Goal: Obtain resource: Obtain resource

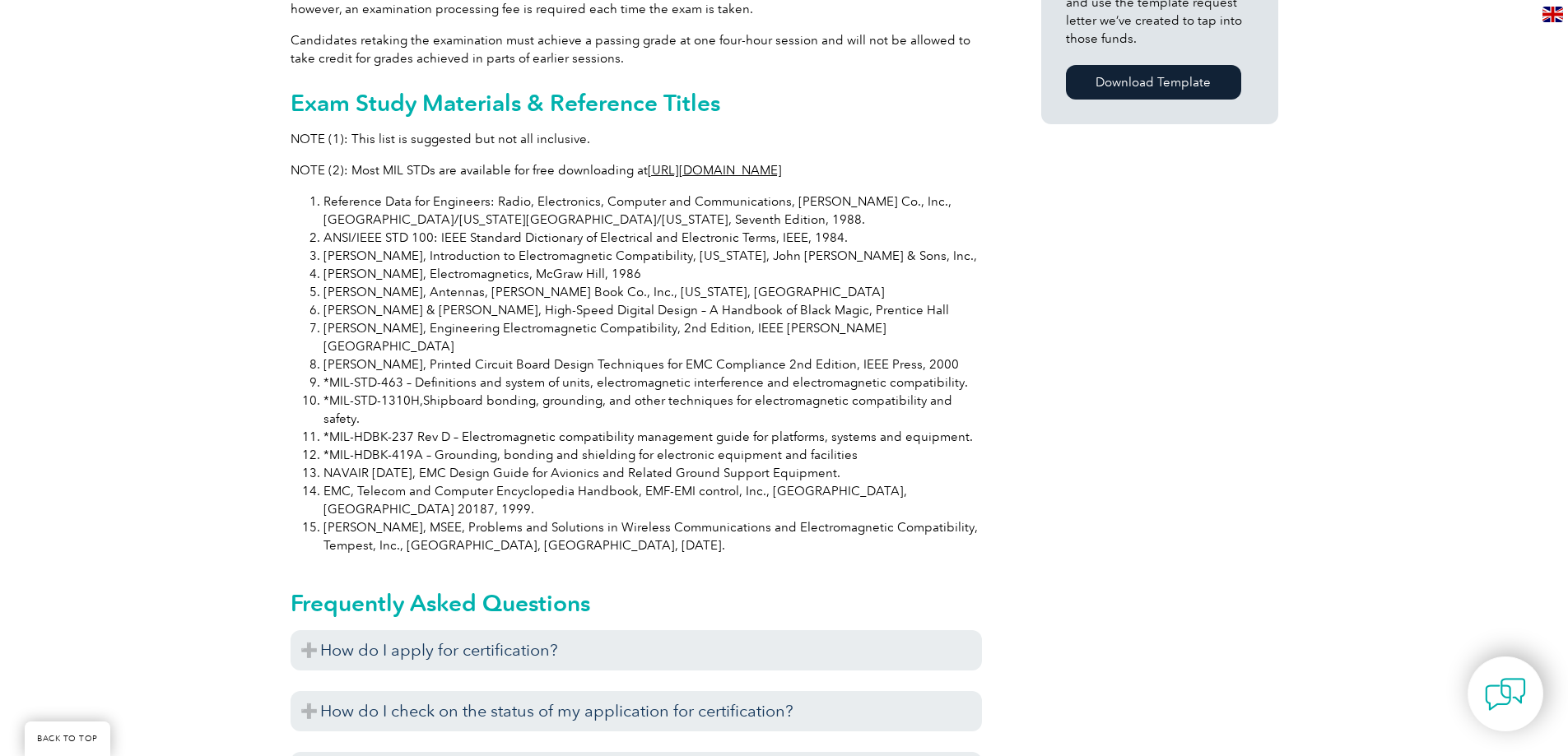
scroll to position [1399, 0]
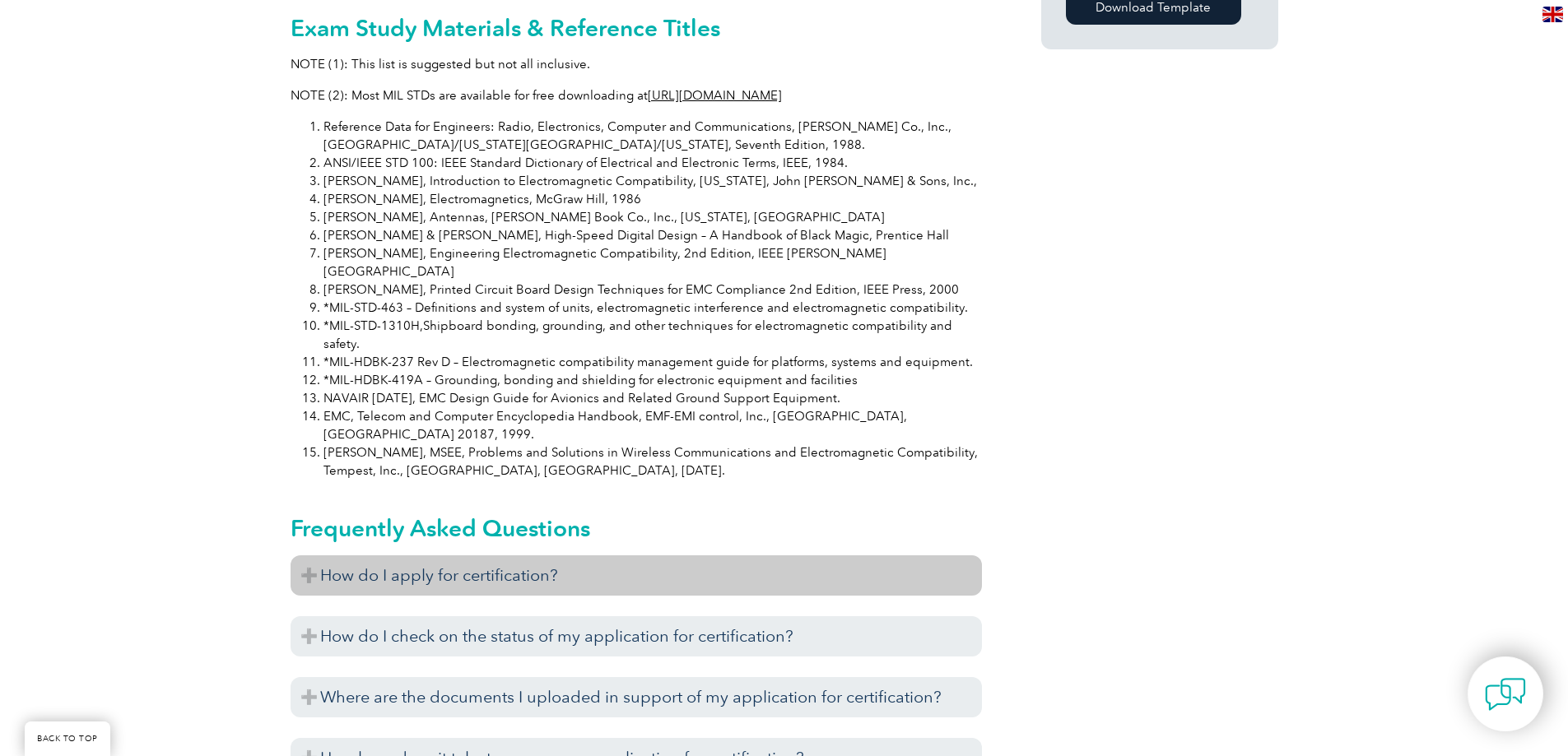
click at [312, 556] on h3 "How do I apply for certification?" at bounding box center [636, 576] width 692 height 40
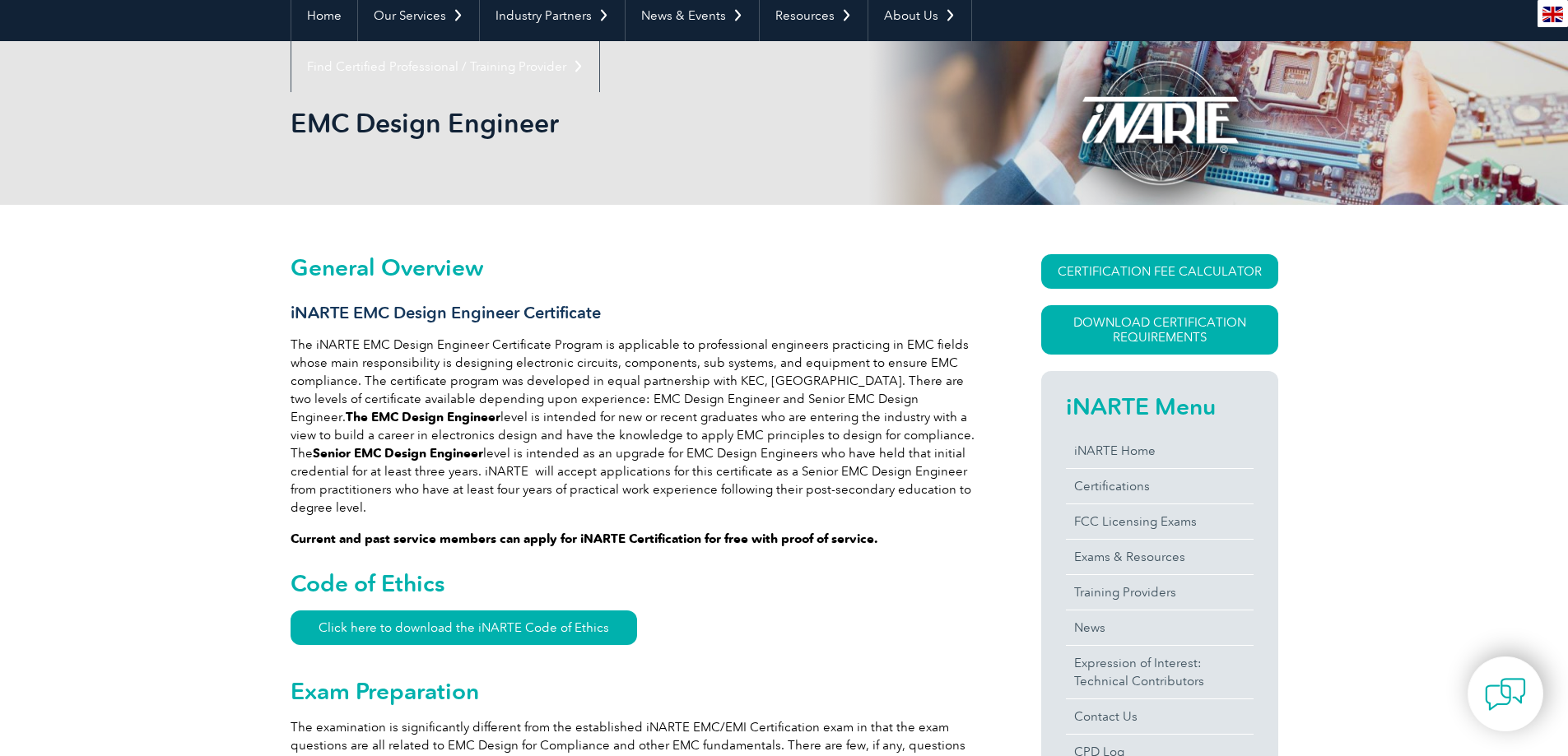
scroll to position [0, 0]
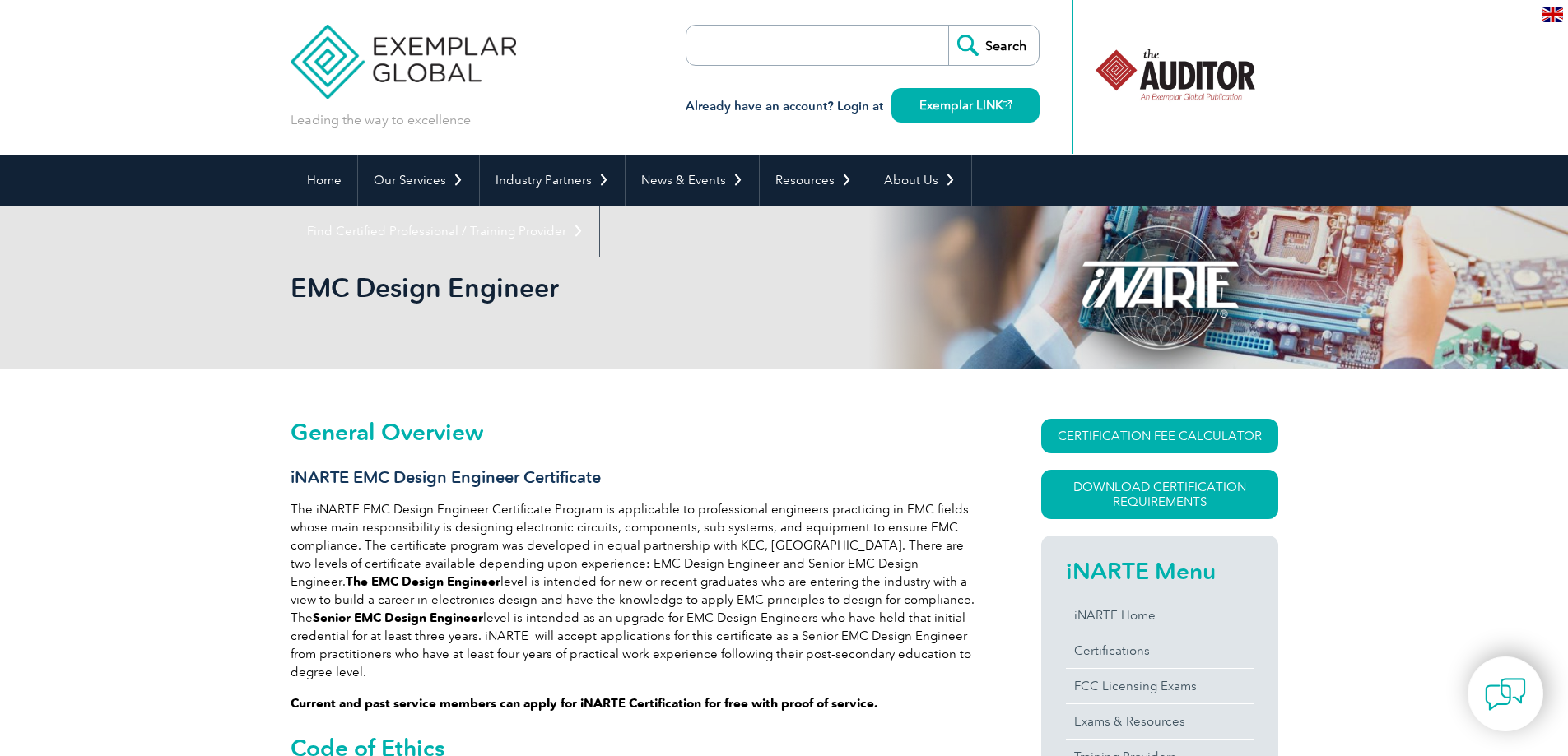
click at [1552, 13] on img at bounding box center [1553, 14] width 21 height 16
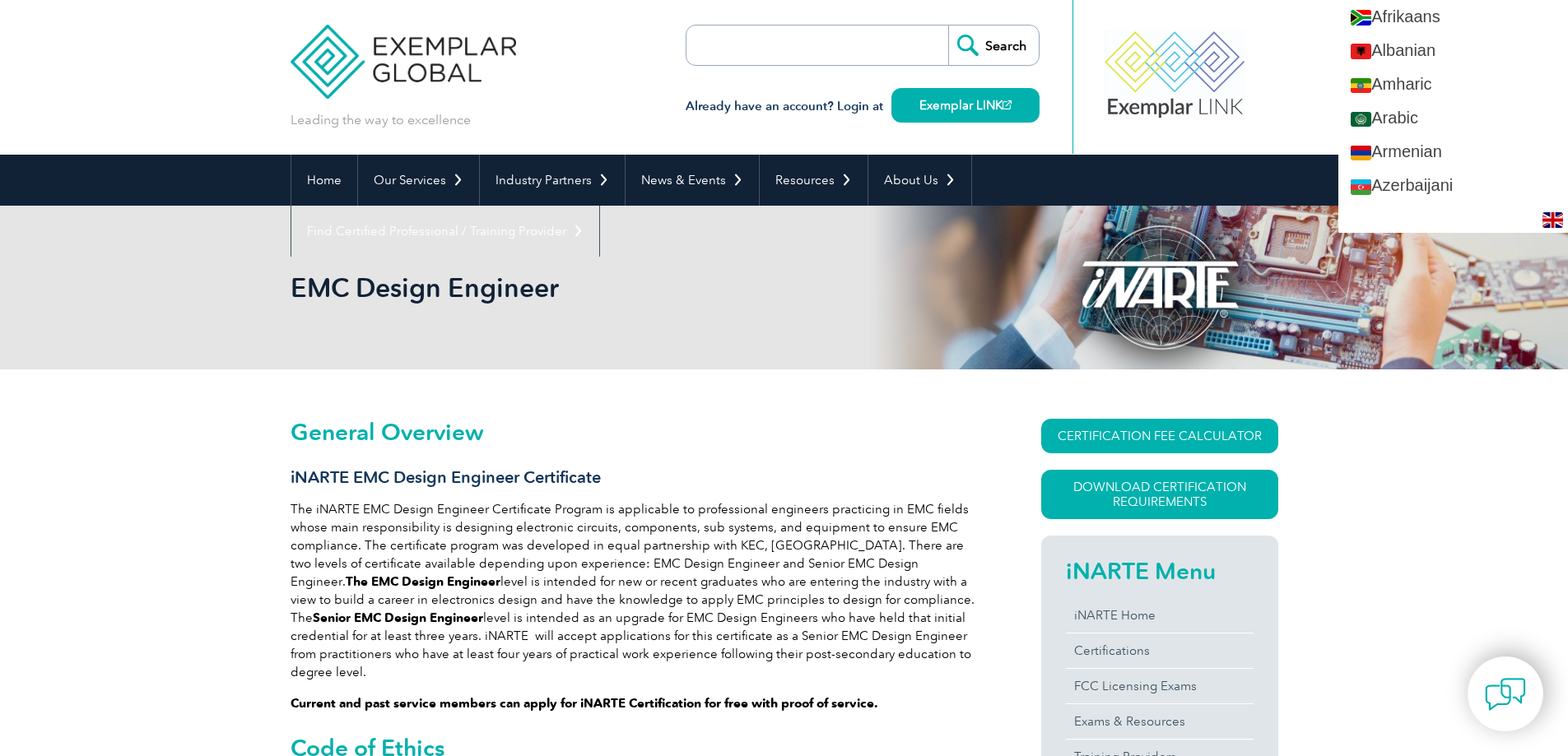
drag, startPoint x: 1434, startPoint y: 495, endPoint x: 1418, endPoint y: 488, distance: 17.5
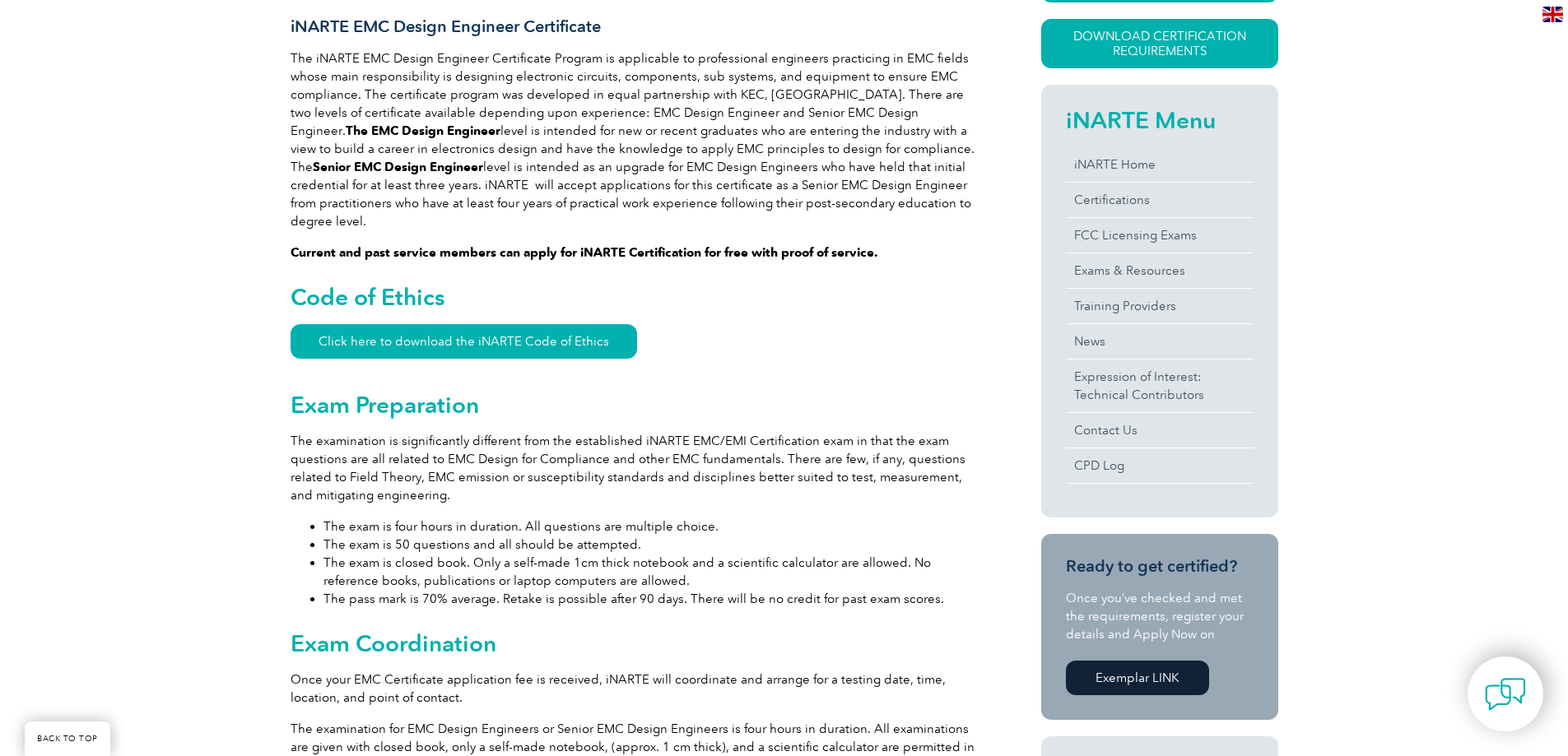
scroll to position [494, 0]
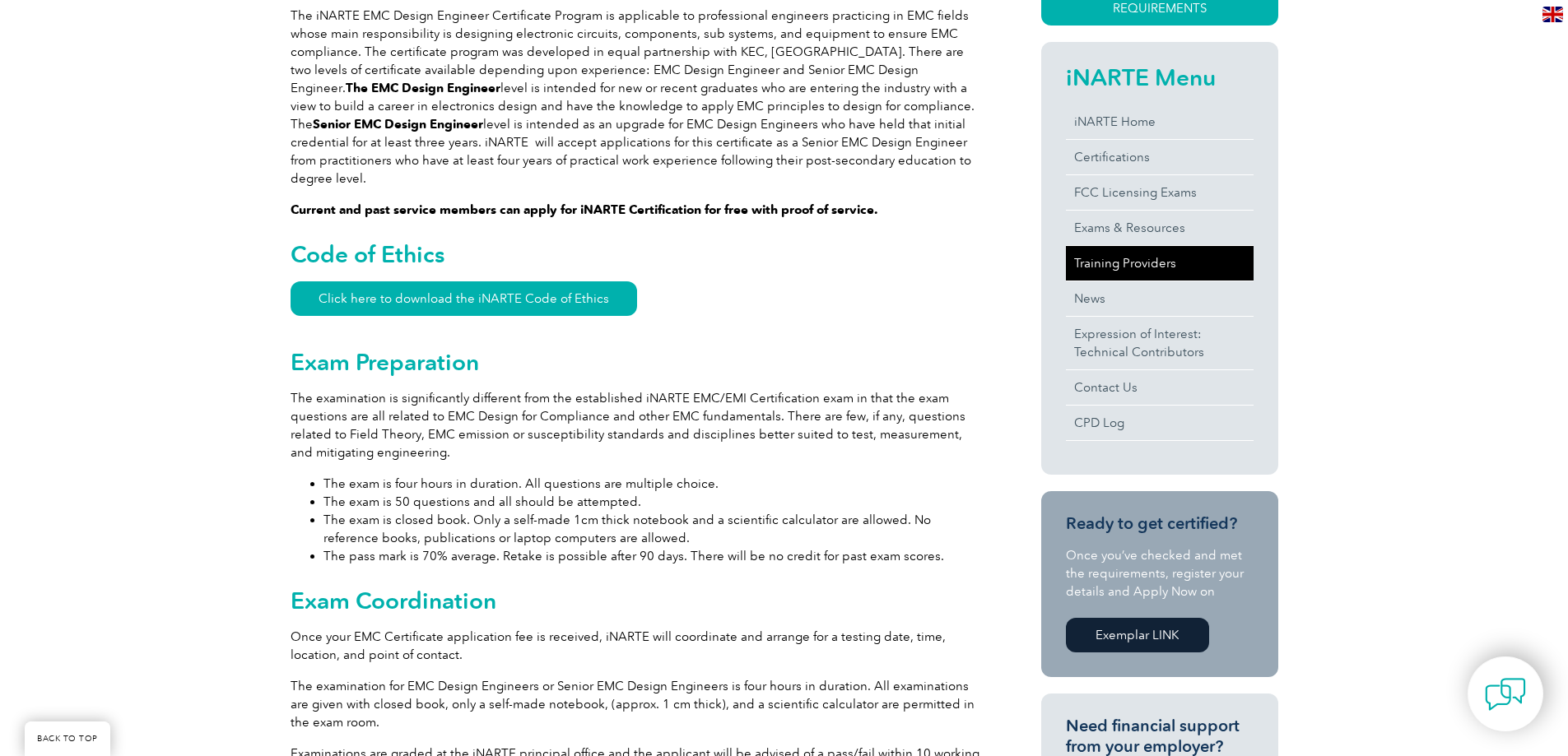
click at [1117, 259] on link "Training Providers" at bounding box center [1160, 263] width 188 height 34
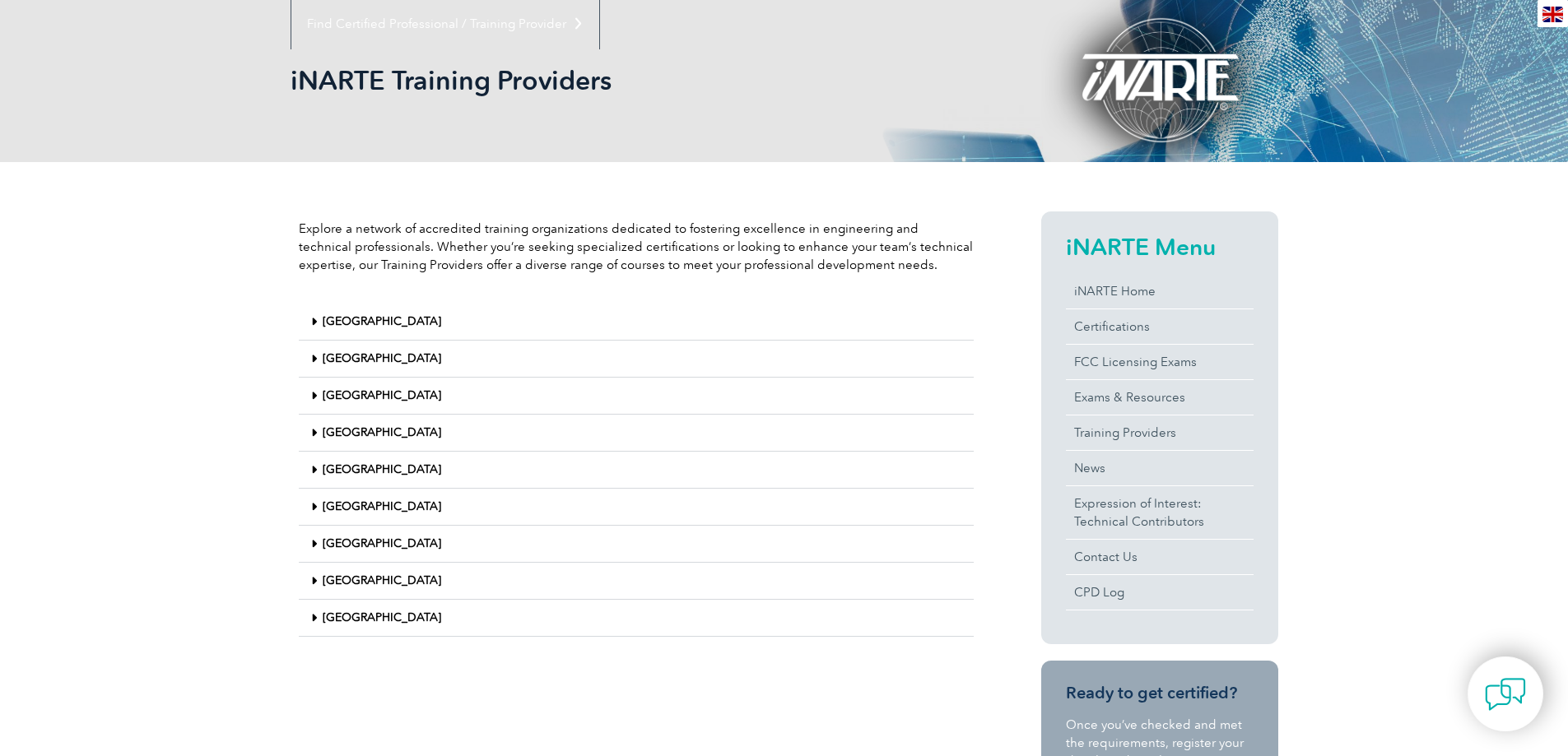
scroll to position [247, 0]
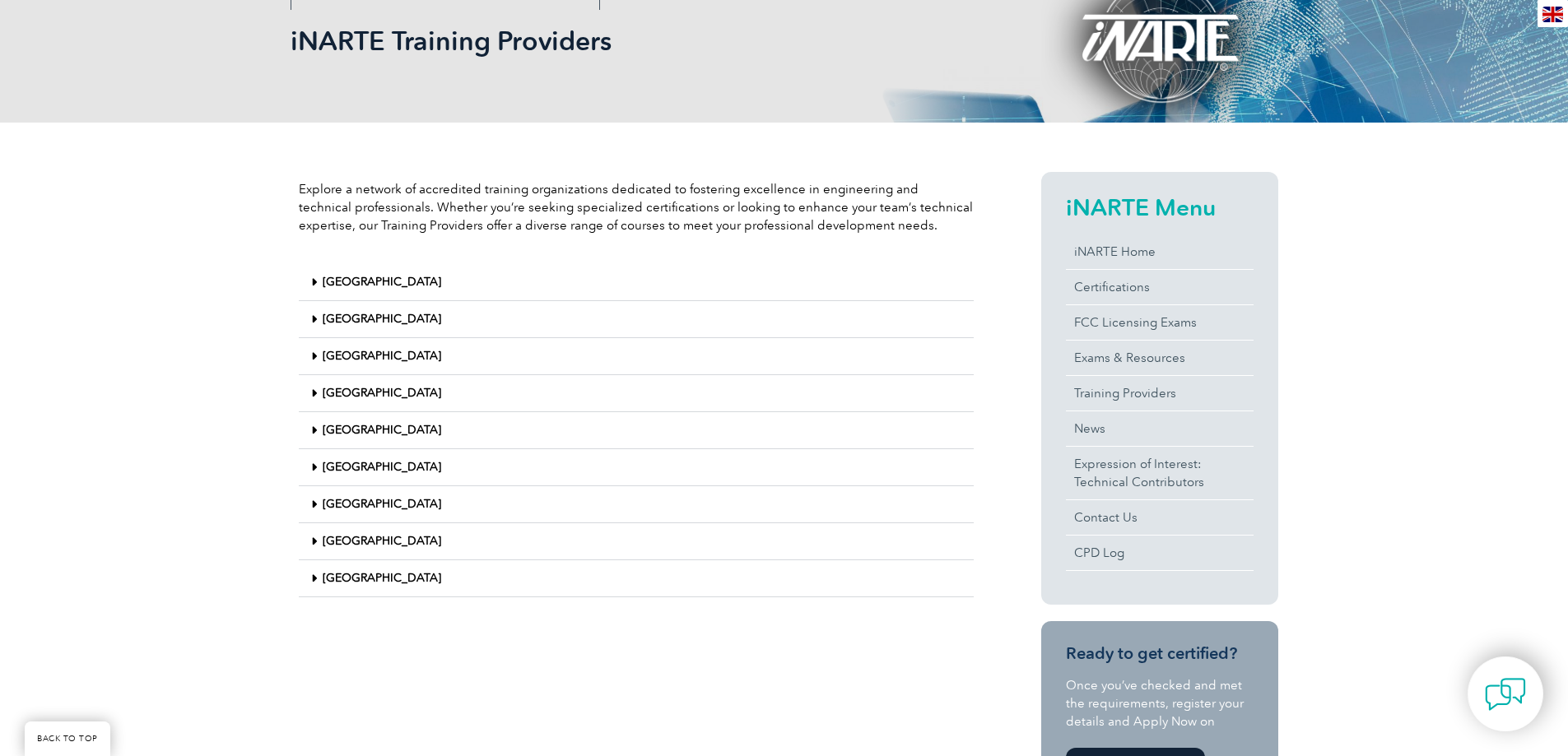
click at [363, 575] on link "United States" at bounding box center [382, 577] width 118 height 14
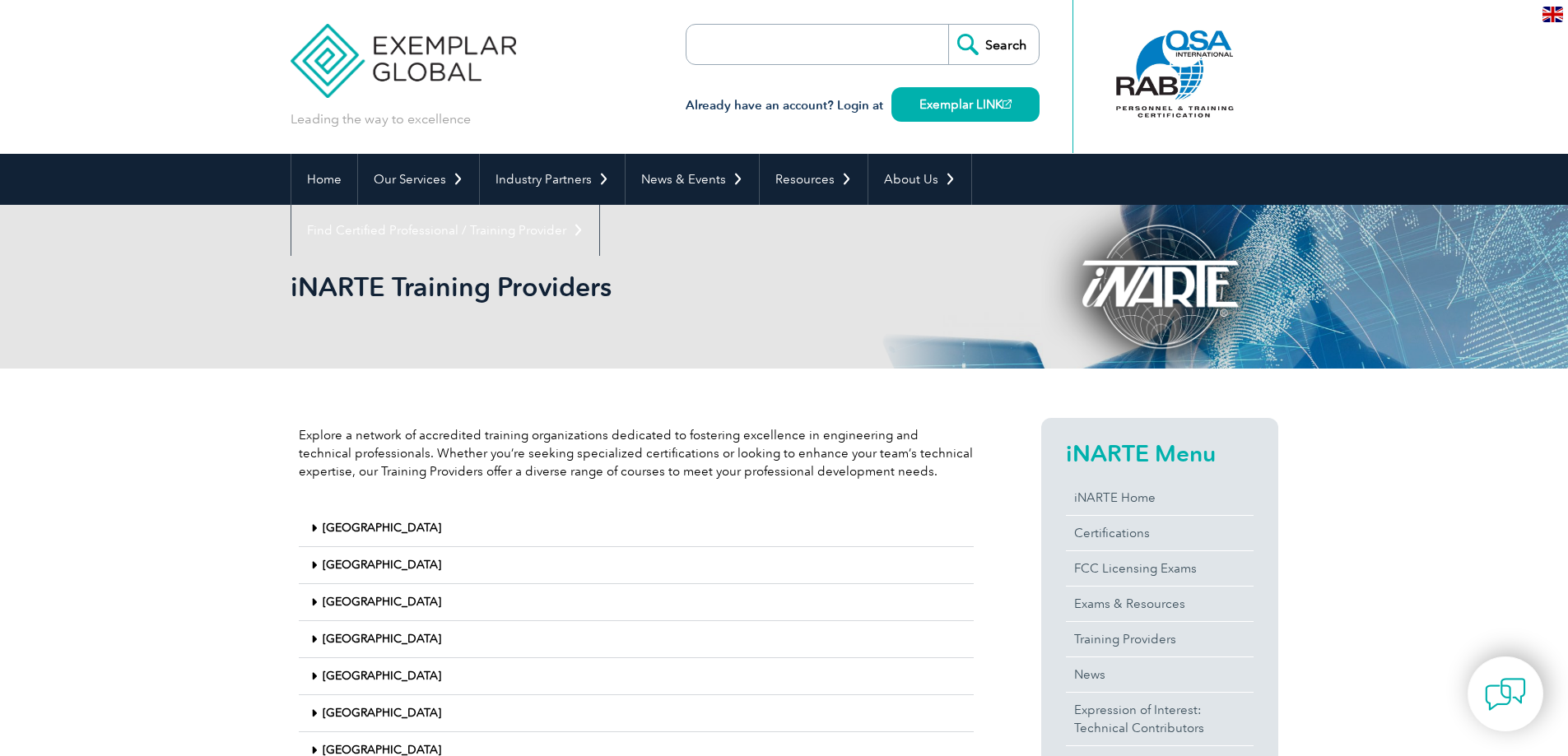
scroll to position [0, 0]
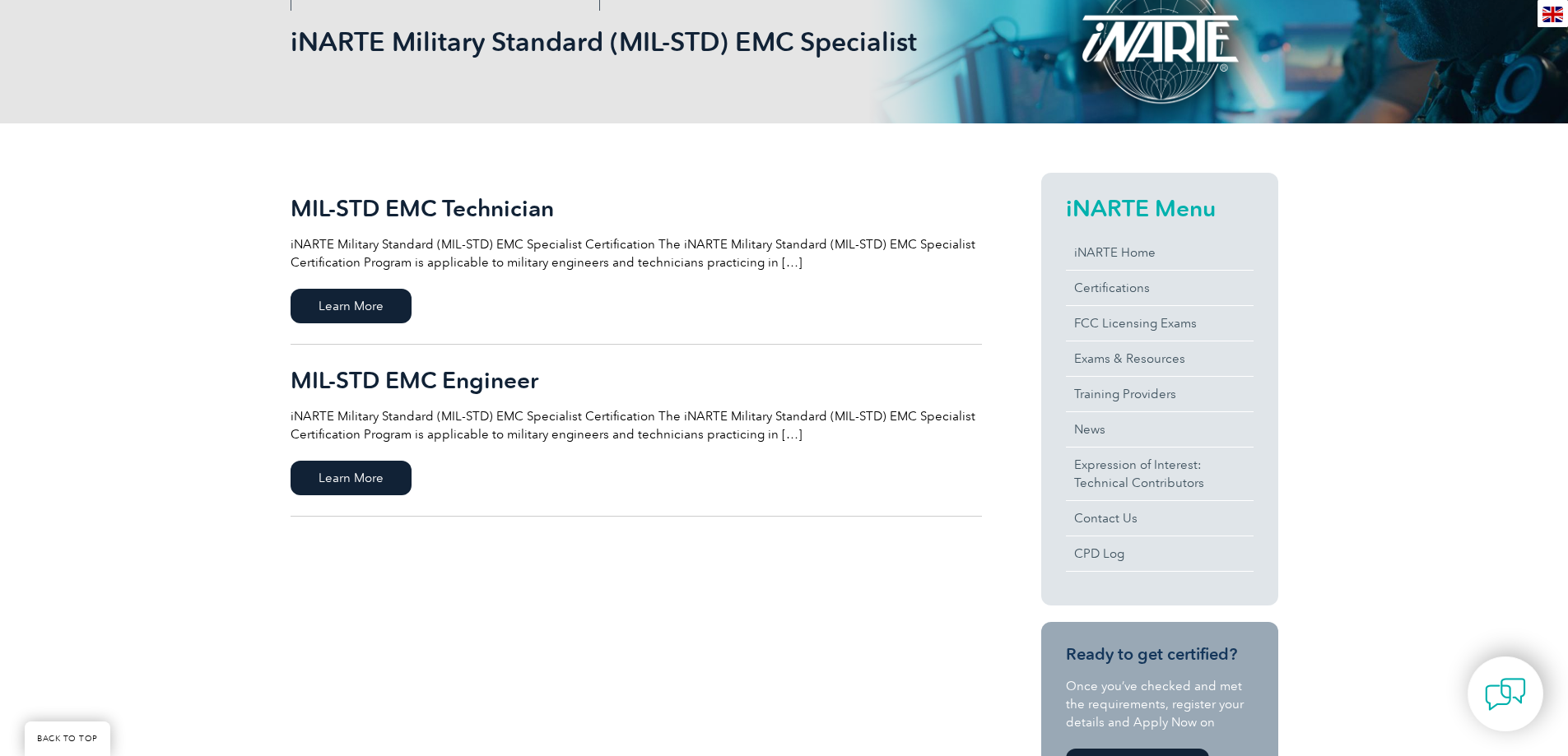
scroll to position [247, 0]
click at [361, 474] on span "Learn More" at bounding box center [351, 477] width 121 height 34
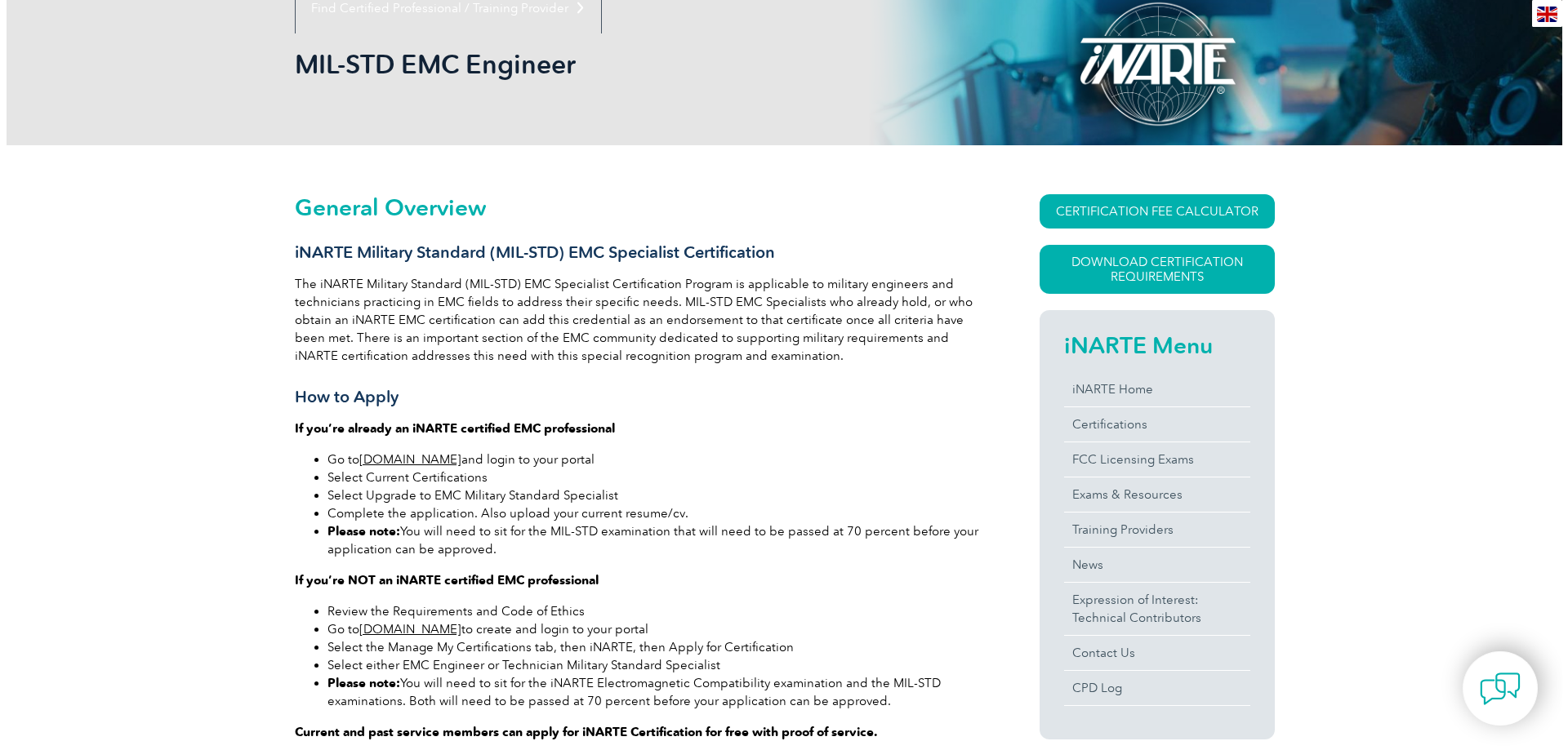
scroll to position [245, 0]
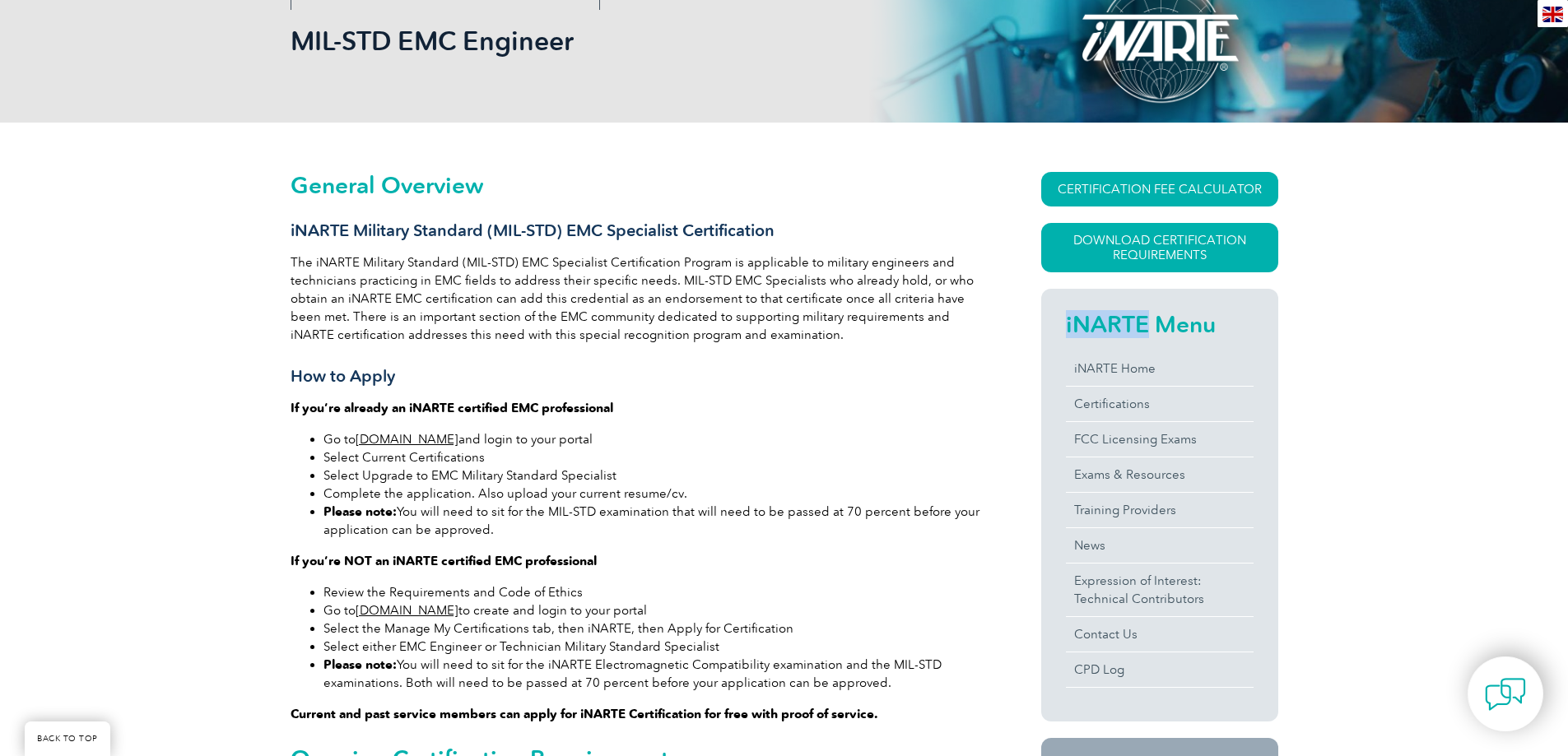
drag, startPoint x: 1144, startPoint y: 324, endPoint x: 1064, endPoint y: 318, distance: 80.2
click at [1064, 318] on div "iNARTE Menu iNARTE Home Certifications FCC Licensing Exams Exams & Resources Tr…" at bounding box center [1160, 505] width 237 height 432
copy h2 "iNARTE"
click at [1174, 251] on link "Download Certification Requirements" at bounding box center [1160, 247] width 237 height 49
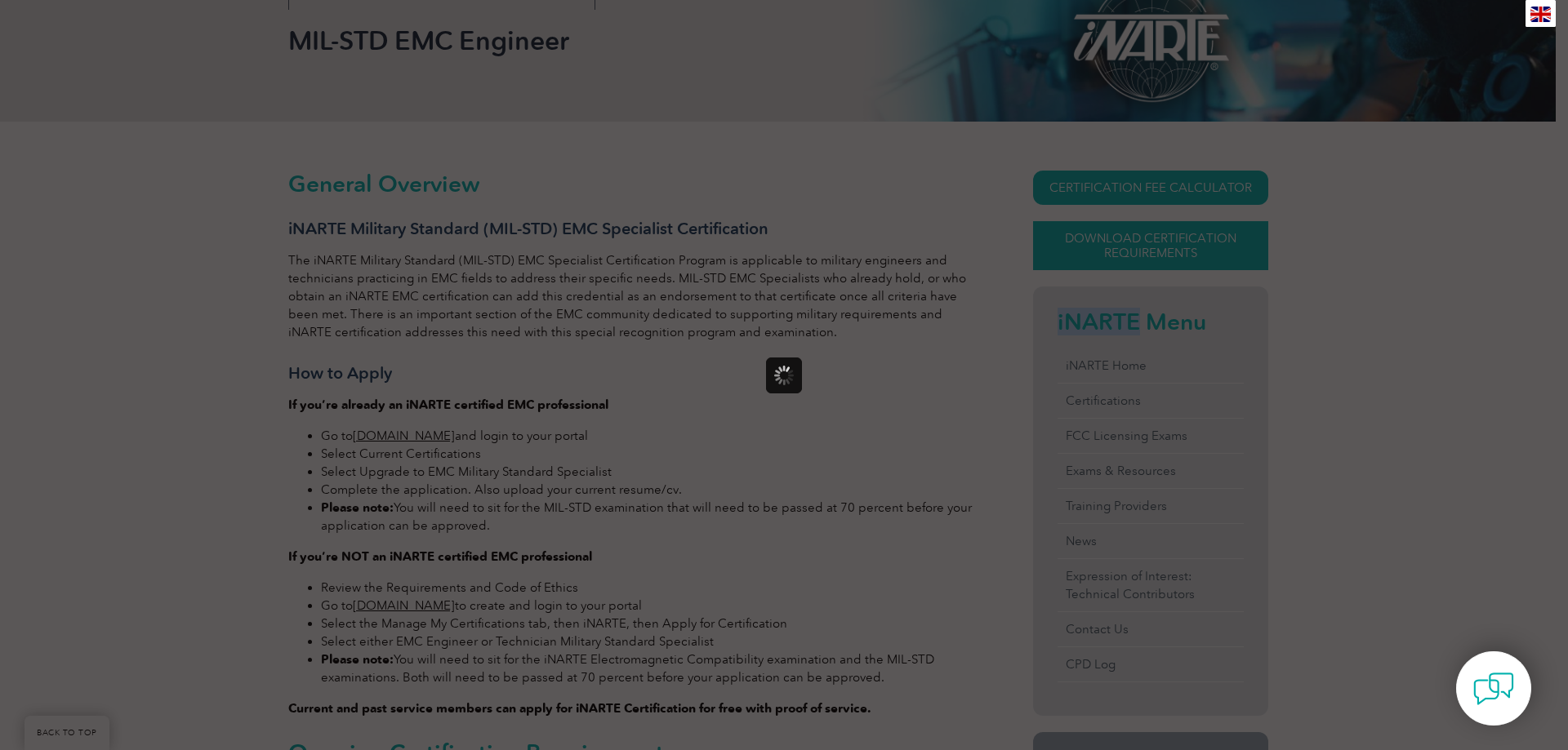
scroll to position [0, 0]
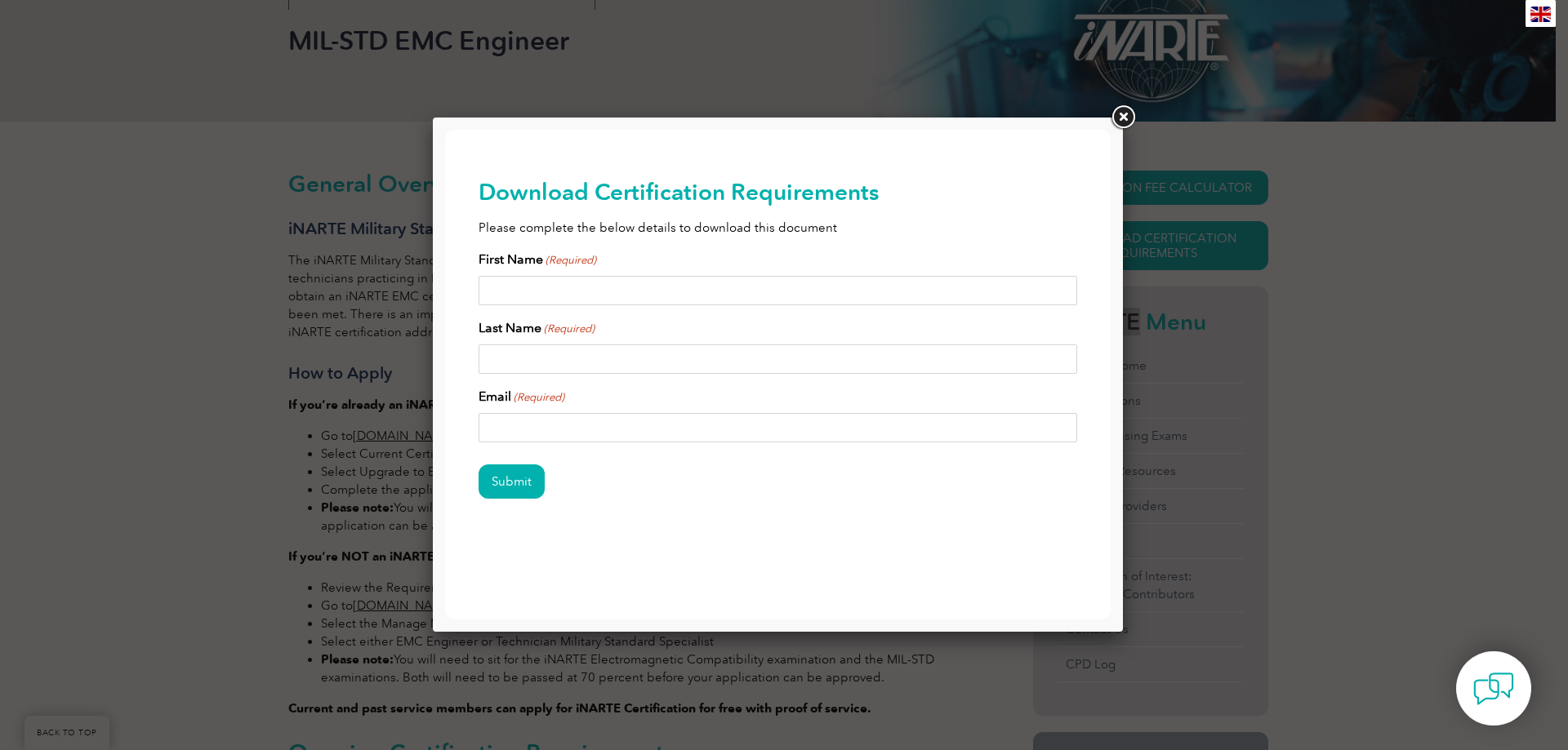
click at [655, 292] on input "First Name (Required)" at bounding box center [778, 290] width 600 height 29
type input "charles"
type input "Muwonge"
type input "charliemuwonge@gmail.com"
click at [521, 476] on input "Submit" at bounding box center [512, 481] width 67 height 34
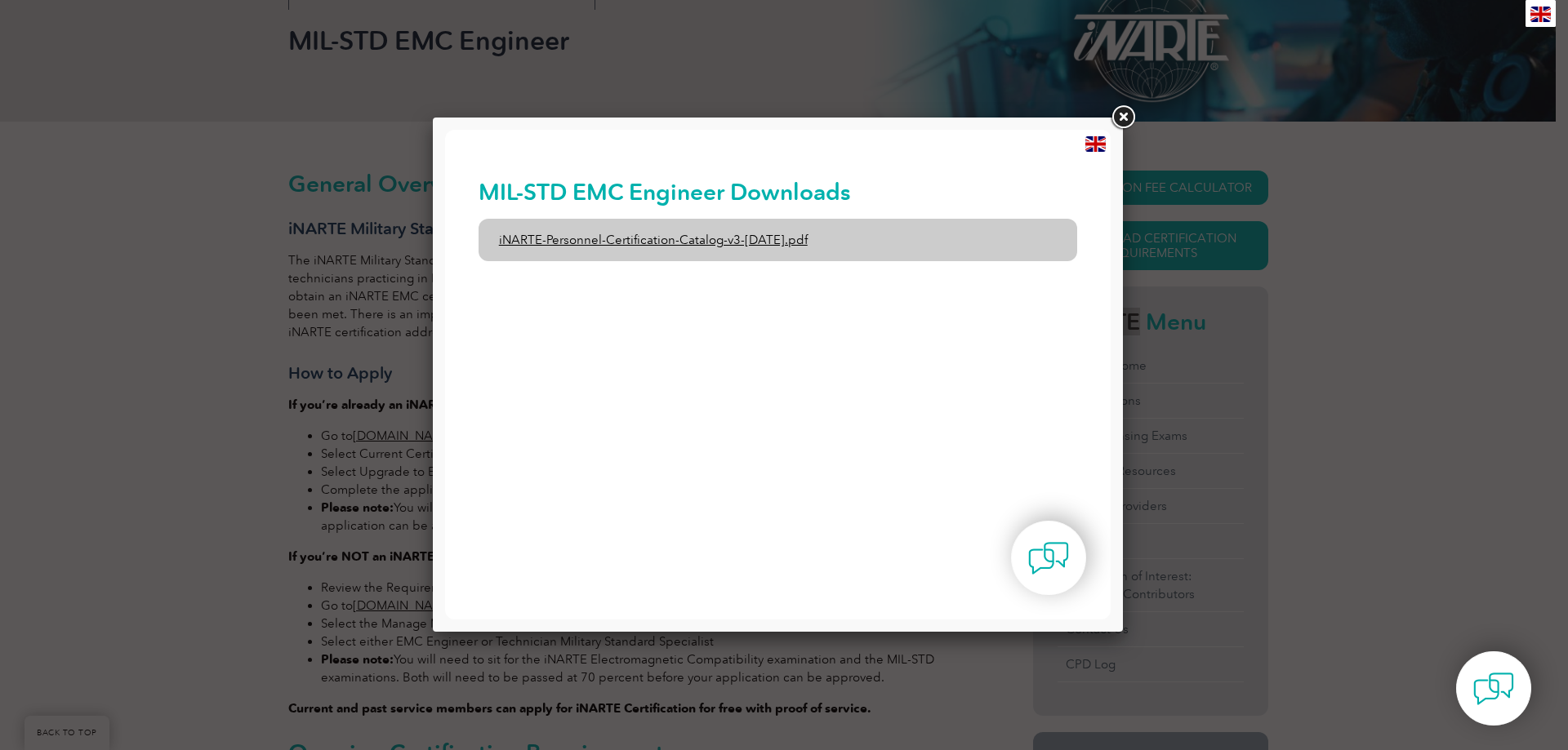
click at [741, 243] on link "iNARTE-Personnel-Certification-Catalog-v3-1-Dec2024.pdf" at bounding box center [778, 239] width 600 height 42
